Goal: Transaction & Acquisition: Purchase product/service

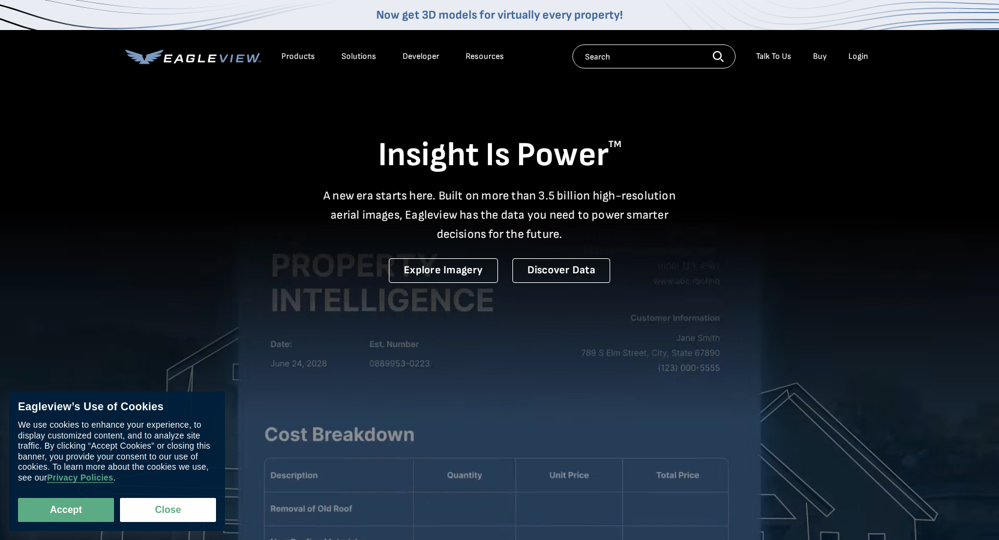
click at [858, 57] on div "Login" at bounding box center [859, 56] width 20 height 11
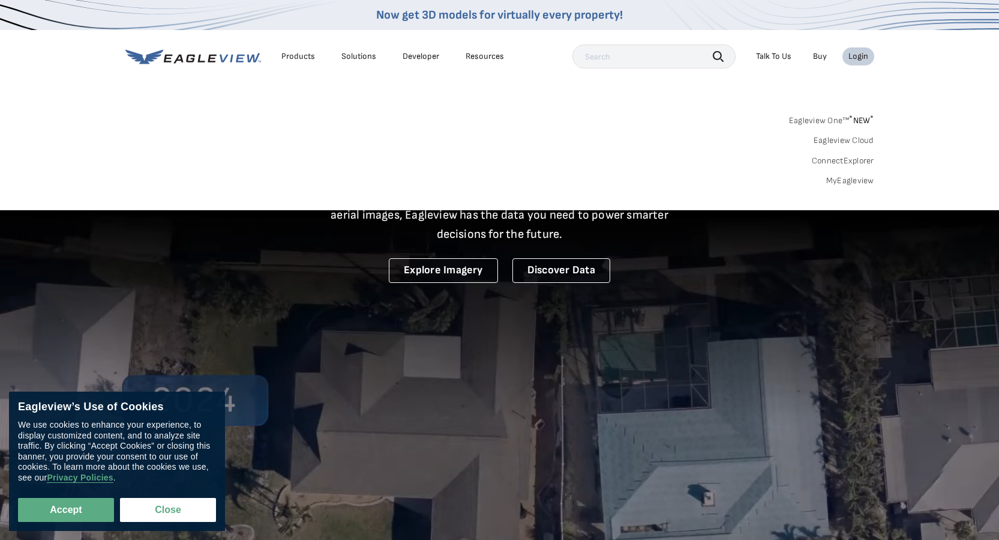
click at [855, 181] on link "MyEagleview" at bounding box center [851, 180] width 48 height 11
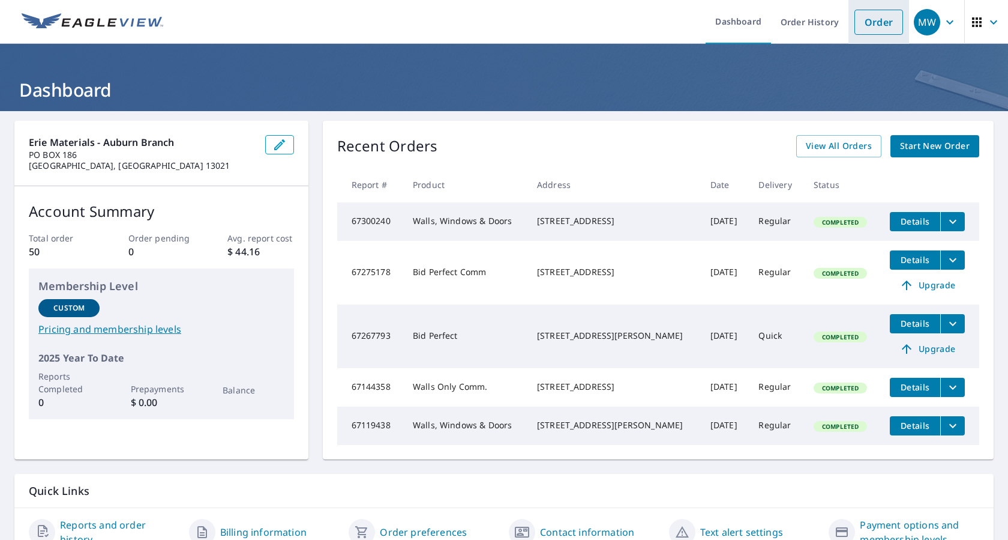
click at [857, 17] on link "Order" at bounding box center [879, 22] width 49 height 25
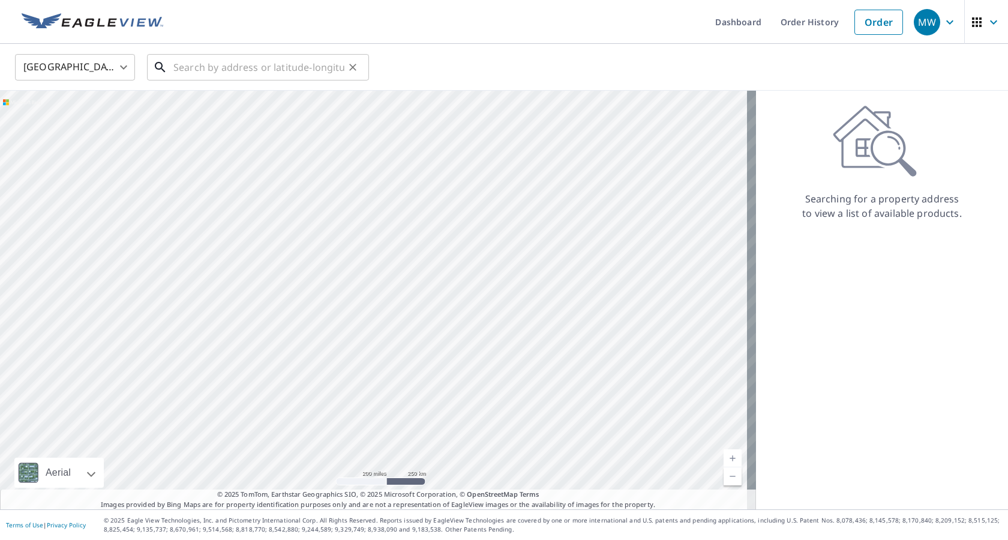
click at [224, 68] on input "text" at bounding box center [258, 67] width 171 height 34
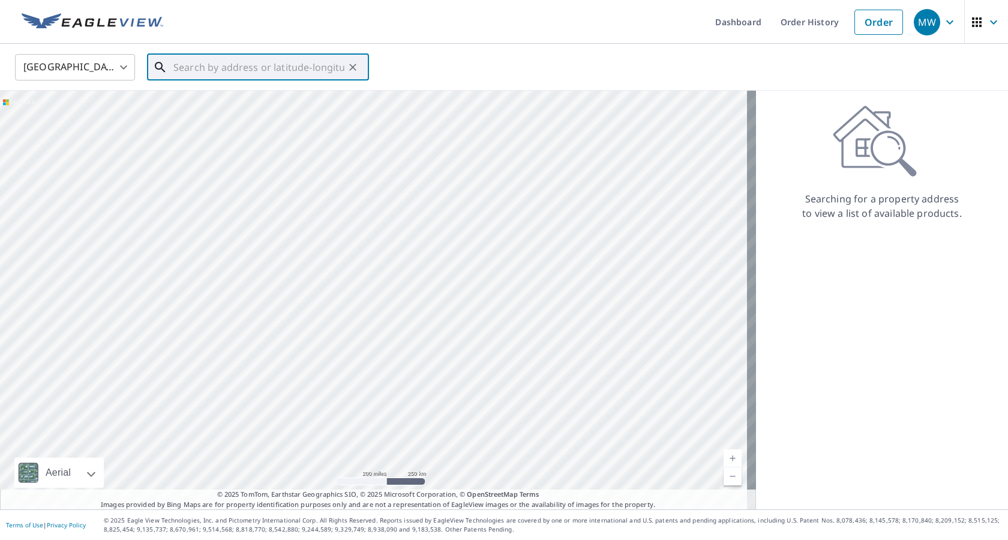
paste input "[STREET_ADDRESS]"
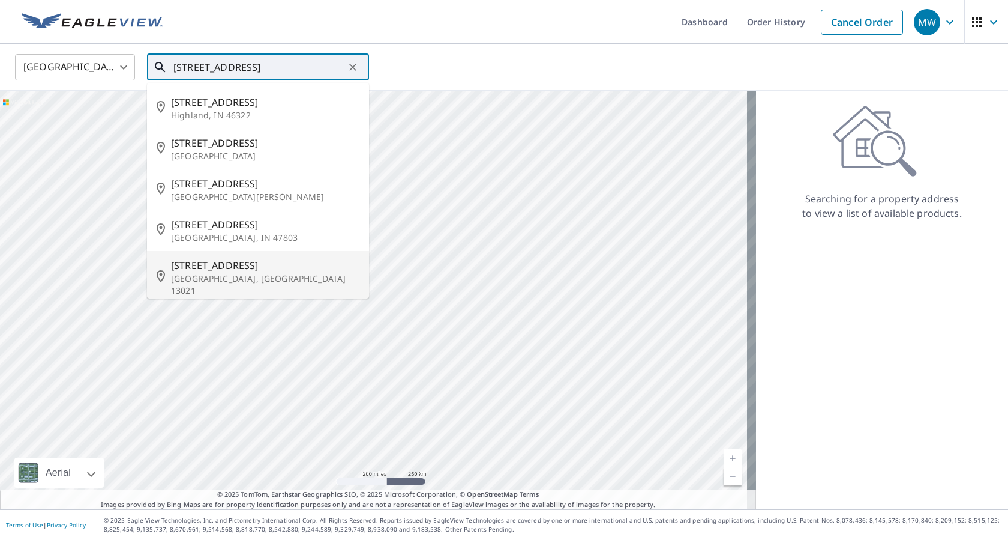
click at [237, 267] on span "[STREET_ADDRESS]" at bounding box center [265, 265] width 188 height 14
type input "[STREET_ADDRESS]"
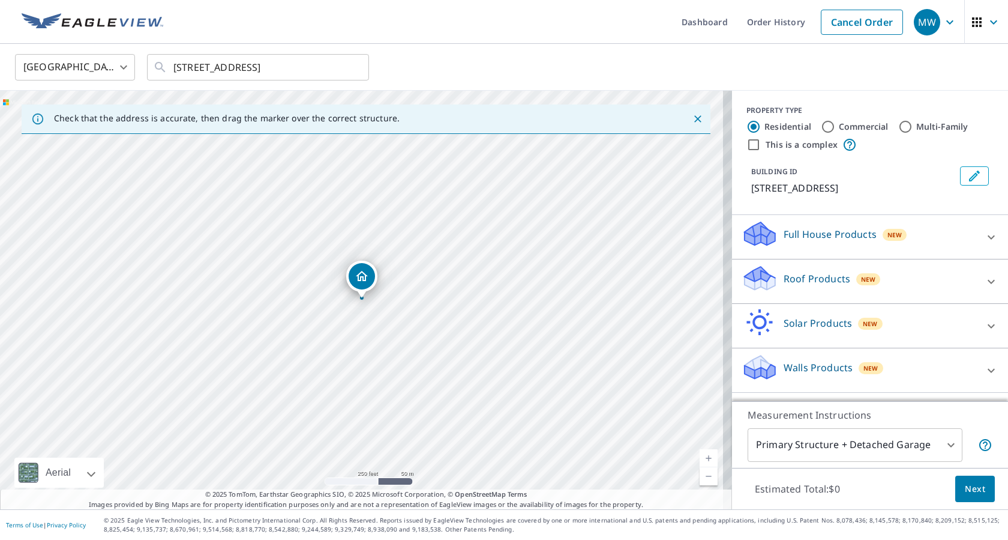
click at [884, 295] on div "Roof Products New" at bounding box center [859, 281] width 235 height 34
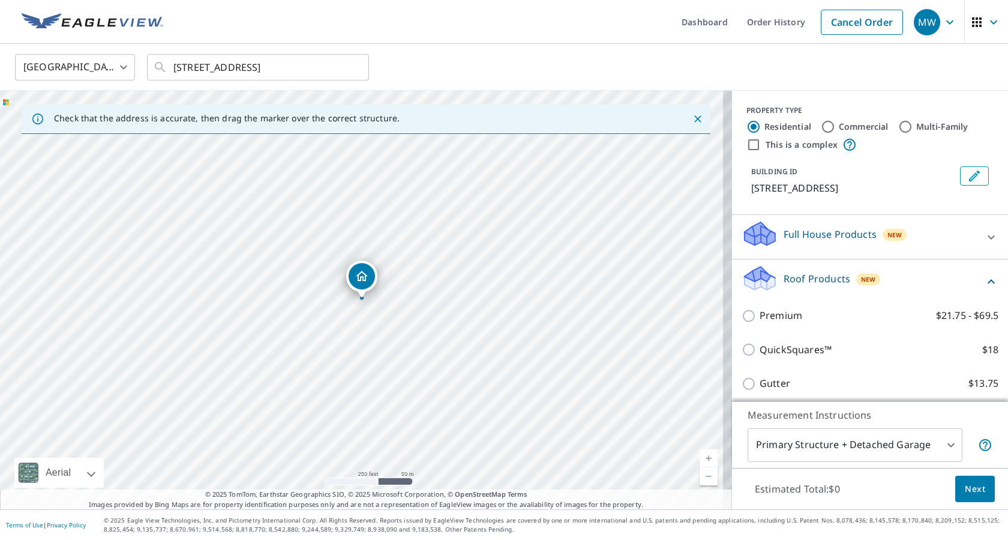
scroll to position [120, 0]
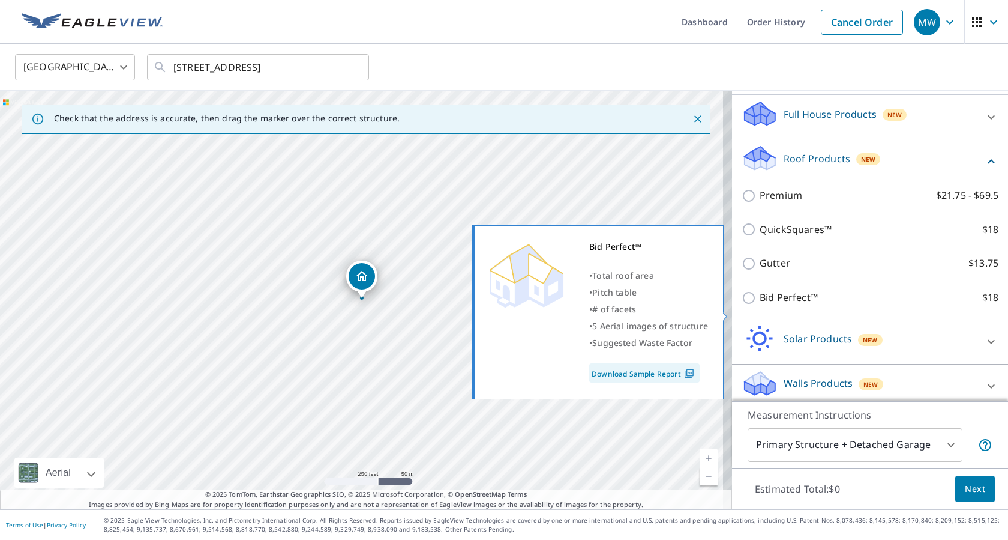
click at [742, 305] on input "Bid Perfect™ $18" at bounding box center [751, 298] width 18 height 14
checkbox input "true"
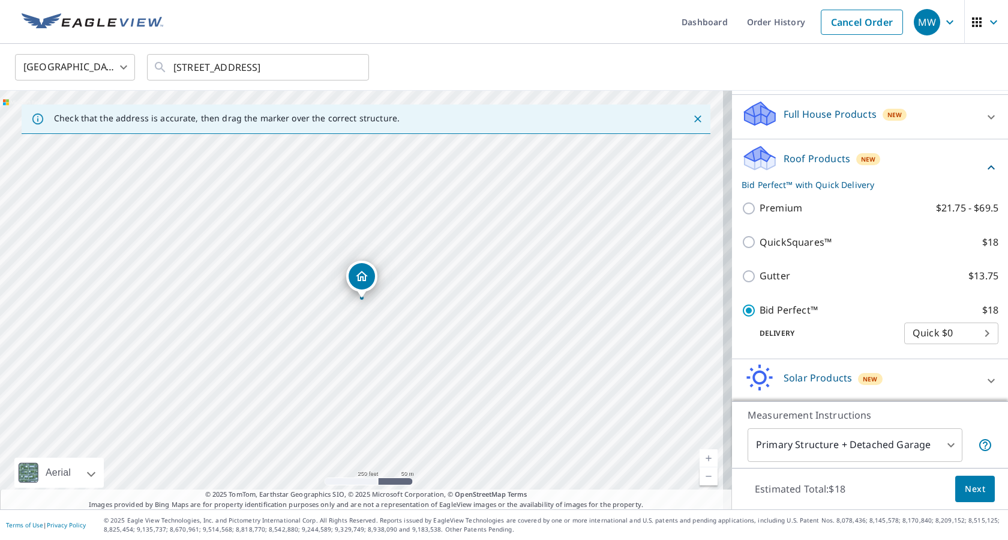
click at [974, 489] on span "Next" at bounding box center [975, 488] width 20 height 15
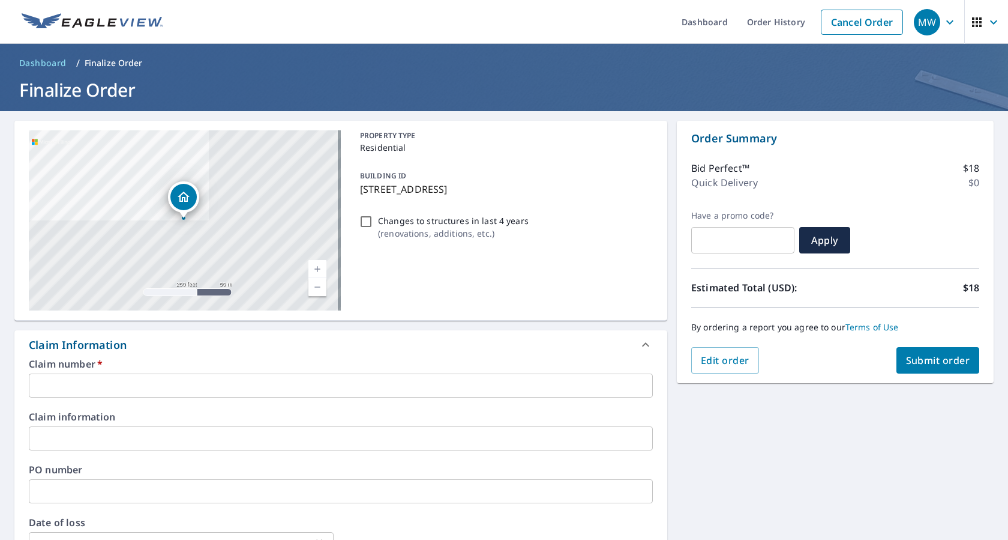
scroll to position [180, 0]
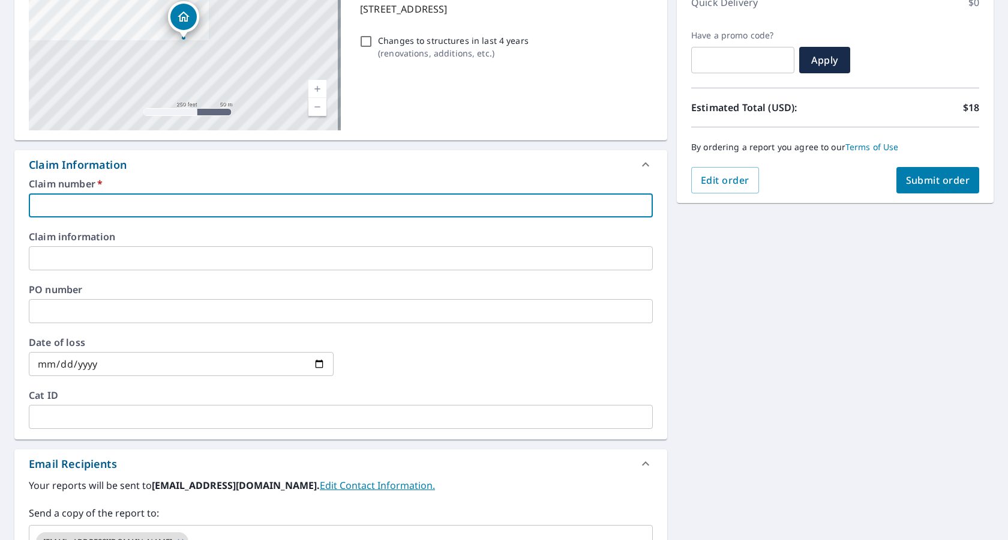
click at [118, 203] on input "text" at bounding box center [341, 205] width 624 height 24
paste input "3553952"
type input "3553952"
checkbox input "true"
type input "3553952"
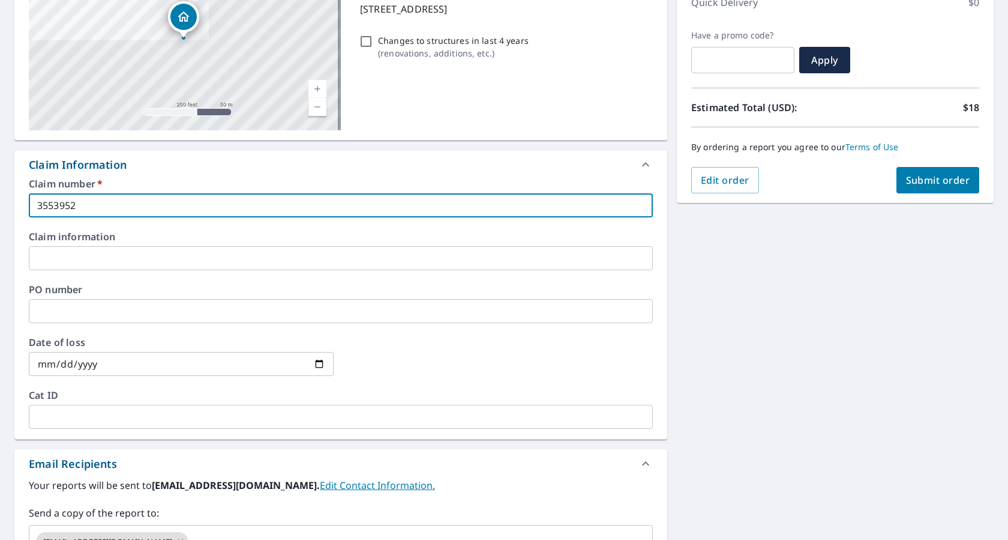
click at [125, 304] on input "text" at bounding box center [341, 311] width 624 height 24
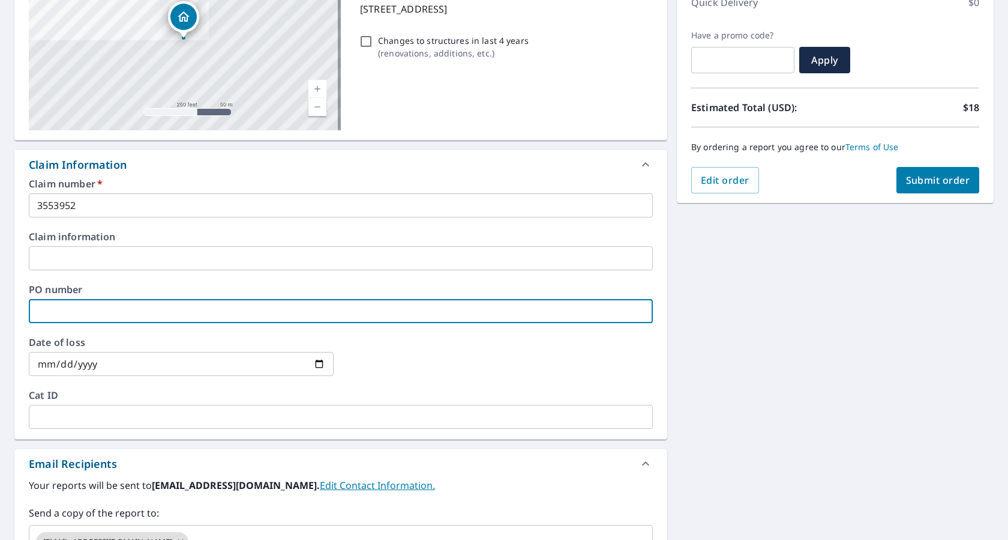
paste input "3553952"
type input "3553952"
checkbox input "true"
type input "3553952"
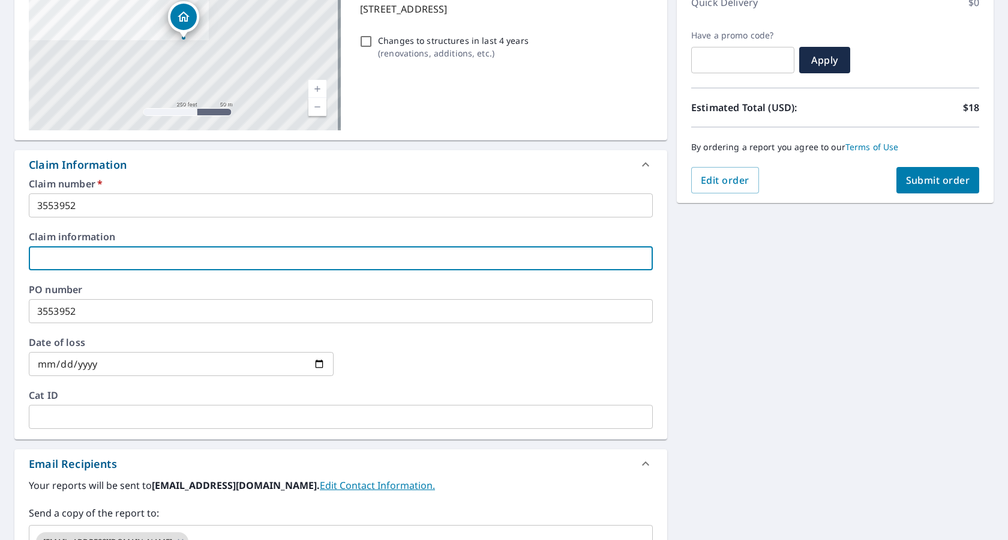
click at [127, 255] on input "text" at bounding box center [341, 258] width 624 height 24
type input "PIDGEON"
click at [909, 182] on span "Submit order" at bounding box center [938, 179] width 64 height 13
checkbox input "true"
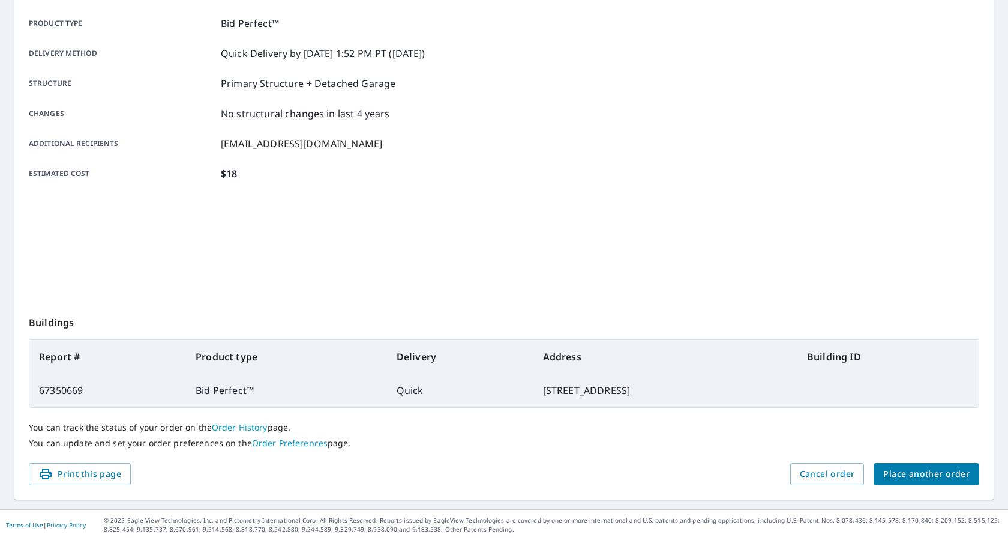
scroll to position [167, 0]
